Goal: Transaction & Acquisition: Purchase product/service

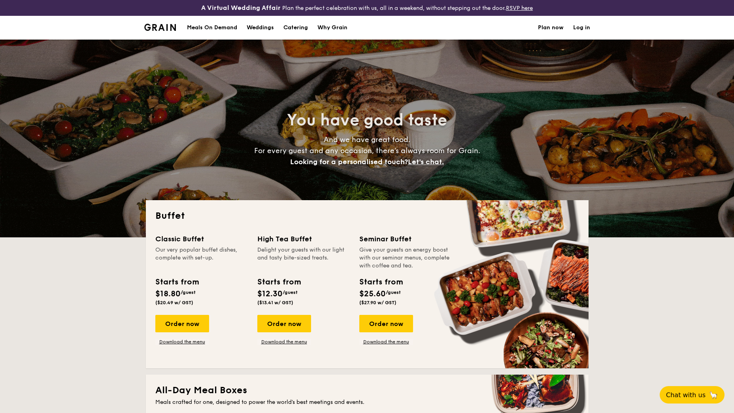
select select
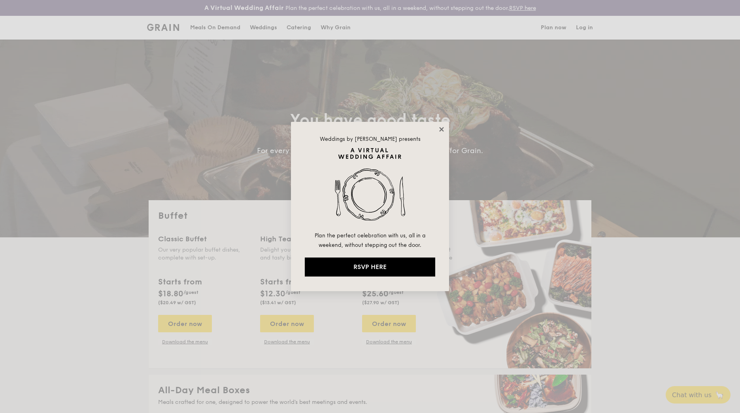
click at [442, 128] on icon at bounding box center [441, 129] width 7 height 7
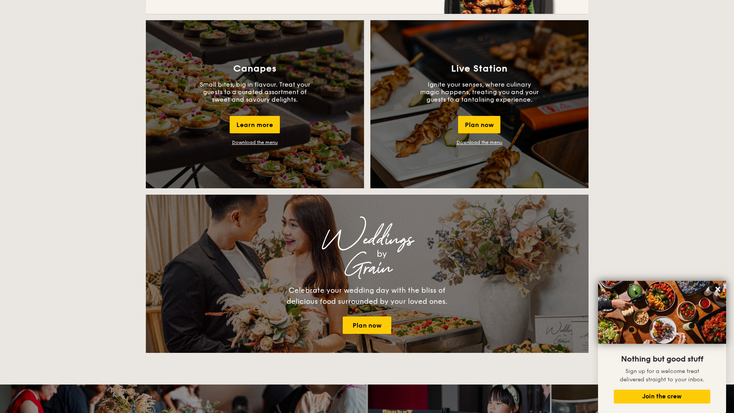
scroll to position [687, 0]
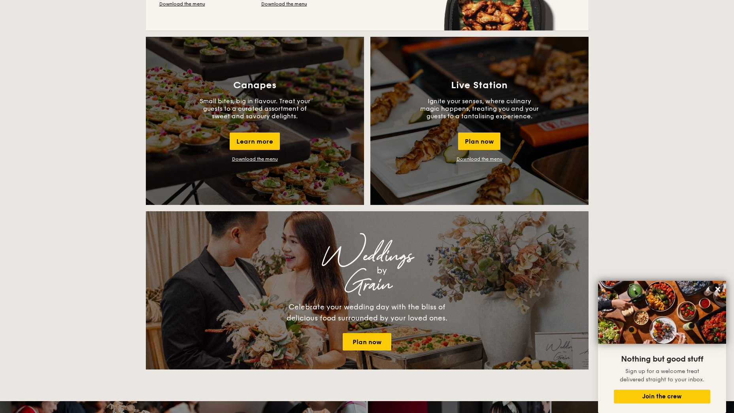
click at [249, 159] on link "Download the menu" at bounding box center [255, 159] width 46 height 6
click at [718, 289] on icon at bounding box center [718, 289] width 5 height 5
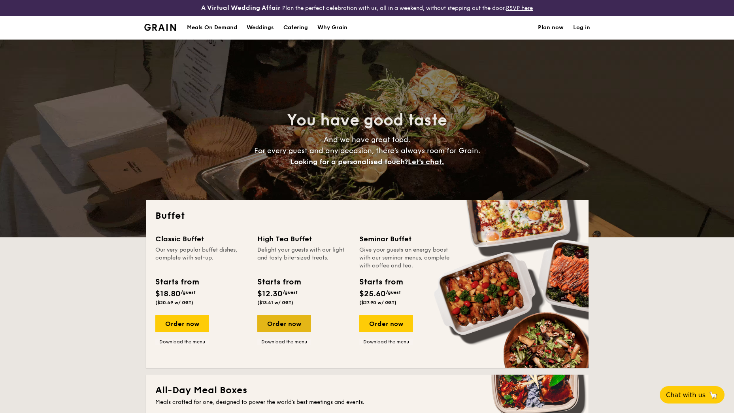
scroll to position [197, 0]
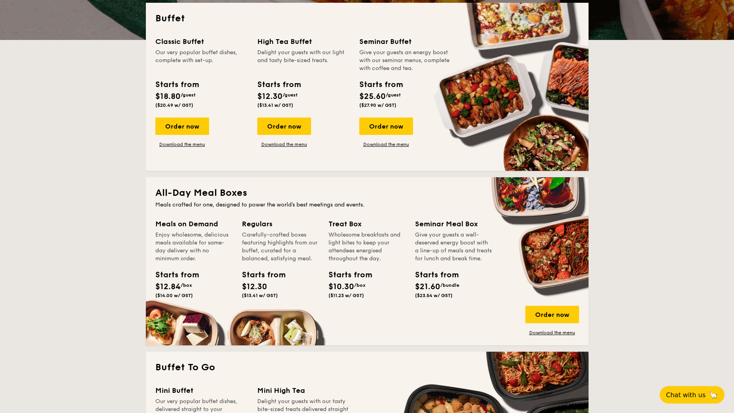
click at [343, 259] on div "Wholesome breakfasts and light bites to keep your attendees energised throughou…" at bounding box center [367, 247] width 77 height 32
click at [548, 314] on div "Order now" at bounding box center [553, 314] width 54 height 17
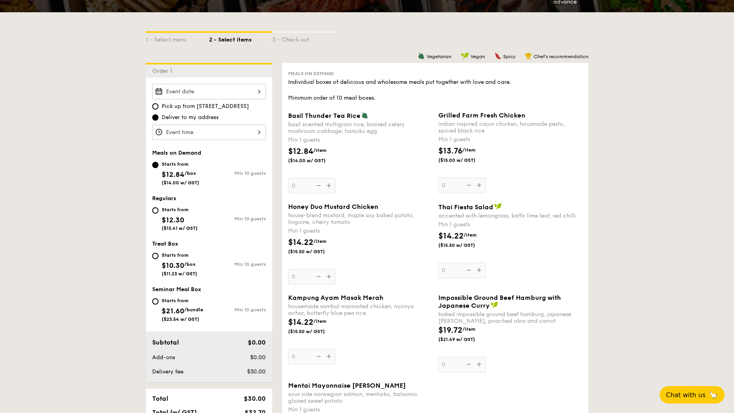
scroll to position [176, 0]
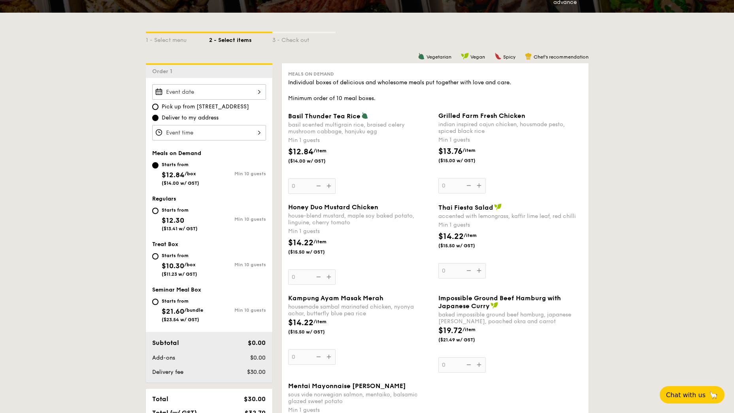
click at [161, 255] on div "Starts from $10.30 /box ($11.23 w/ GST)" at bounding box center [180, 264] width 57 height 26
click at [159, 255] on input "Starts from $10.30 /box ($11.23 w/ GST) Min 10 guests" at bounding box center [155, 256] width 6 height 6
radio input "true"
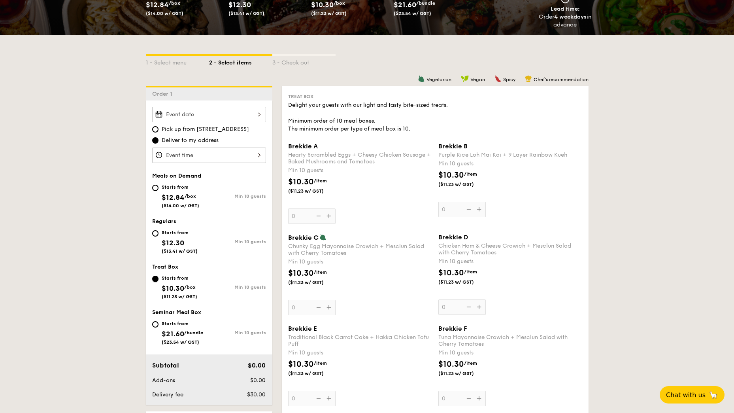
scroll to position [0, 0]
